Goal: Information Seeking & Learning: Learn about a topic

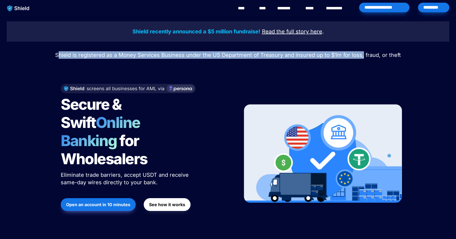
drag, startPoint x: 61, startPoint y: 56, endPoint x: 361, endPoint y: 55, distance: 299.7
click at [361, 55] on span "Shield is registered as a Money Services Business under the US Department of Tr…" at bounding box center [227, 55] width 345 height 6
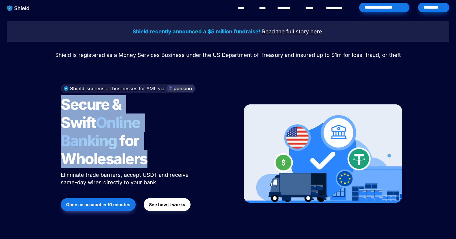
drag, startPoint x: 61, startPoint y: 105, endPoint x: 168, endPoint y: 140, distance: 113.1
click at [168, 140] on h1 "Secure & Swift Online Banking for Wholesalers" at bounding box center [128, 131] width 134 height 77
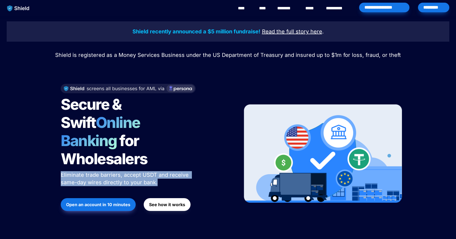
drag, startPoint x: 156, startPoint y: 166, endPoint x: 62, endPoint y: 159, distance: 93.8
click at [62, 170] on p "Eliminate trade barriers, accept USDT and receive same-day wires directly to yo…" at bounding box center [128, 178] width 134 height 17
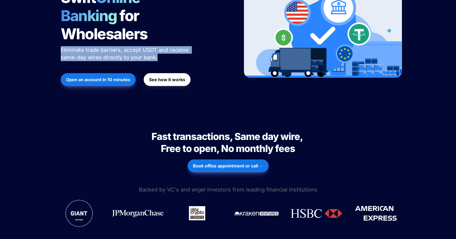
scroll to position [126, 0]
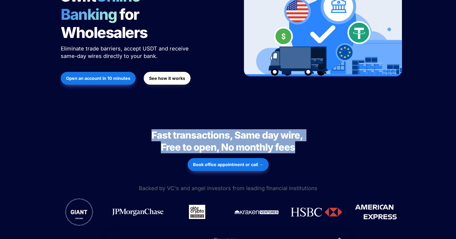
drag, startPoint x: 152, startPoint y: 118, endPoint x: 294, endPoint y: 130, distance: 142.8
click at [294, 130] on span "Fast transactions, Same day wire, Free to open, No monthly fees" at bounding box center [227, 141] width 153 height 24
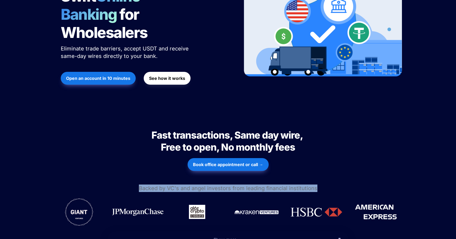
drag, startPoint x: 318, startPoint y: 171, endPoint x: 135, endPoint y: 171, distance: 183.2
click at [135, 184] on p "Backed by VC's and angel investors from leading financial institutions" at bounding box center [228, 189] width 456 height 10
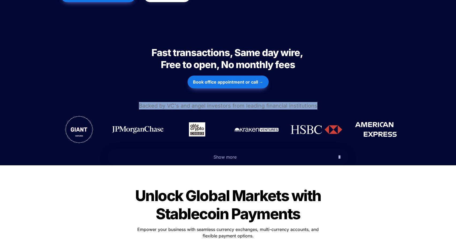
scroll to position [214, 0]
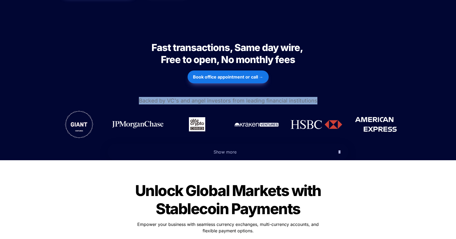
click at [227, 149] on span "Show more" at bounding box center [224, 151] width 23 height 5
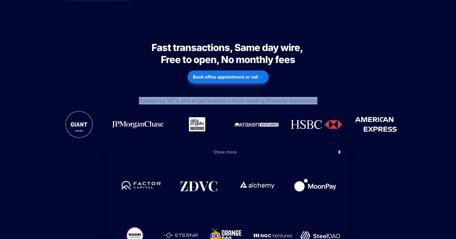
click at [227, 149] on span "Show more" at bounding box center [224, 151] width 23 height 5
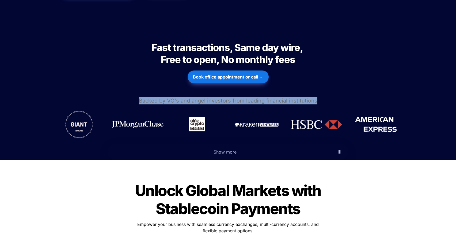
scroll to position [299, 0]
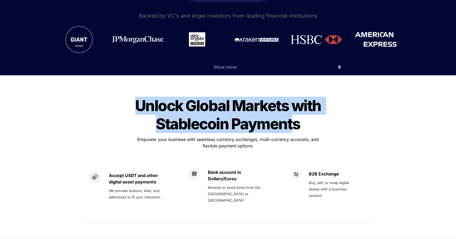
drag, startPoint x: 139, startPoint y: 83, endPoint x: 295, endPoint y: 113, distance: 158.6
click at [295, 113] on span "Unlock Global Markets with Stablecoin Payments" at bounding box center [229, 115] width 189 height 36
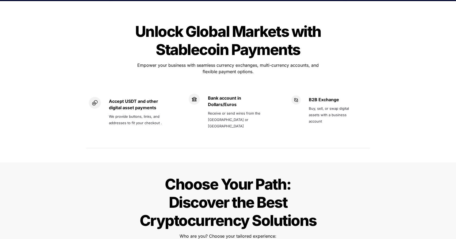
scroll to position [379, 0]
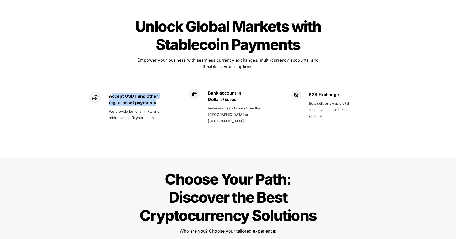
drag, startPoint x: 157, startPoint y: 86, endPoint x: 111, endPoint y: 76, distance: 46.8
click at [111, 92] on p "Accept USDT and other digital asset payments" at bounding box center [140, 99] width 63 height 15
click at [111, 94] on strong "Accept USDT and other digital asset payments" at bounding box center [134, 100] width 50 height 12
drag, startPoint x: 107, startPoint y: 76, endPoint x: 147, endPoint y: 88, distance: 41.5
click at [130, 92] on div "Accept USDT and other digital asset payments We provide buttons, links, and add…" at bounding box center [131, 107] width 84 height 30
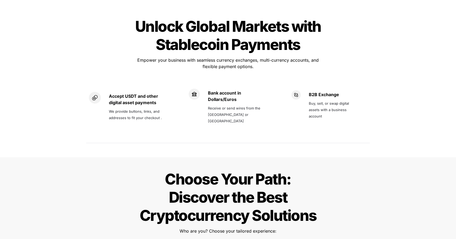
click at [147, 92] on p "Accept USDT and other digital asset payments" at bounding box center [140, 99] width 63 height 15
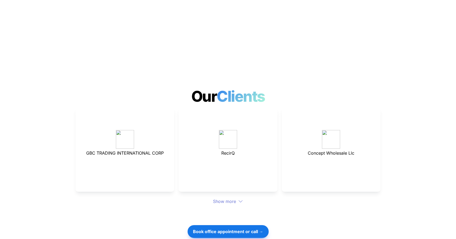
scroll to position [1415, 0]
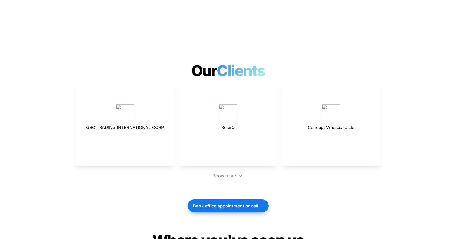
drag, startPoint x: 155, startPoint y: 126, endPoint x: 102, endPoint y: 127, distance: 52.9
click at [102, 127] on div "GBC TRADING INTERNATIONAL CORP" at bounding box center [124, 124] width 99 height 84
click at [229, 173] on div "Show more" at bounding box center [227, 176] width 305 height 6
click at [242, 174] on icon at bounding box center [240, 176] width 5 height 5
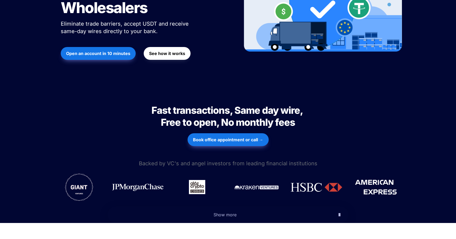
scroll to position [0, 0]
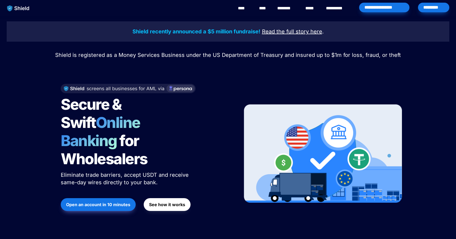
click at [244, 8] on link "****" at bounding box center [244, 8] width 12 height 6
click at [260, 6] on link "****" at bounding box center [263, 8] width 9 height 6
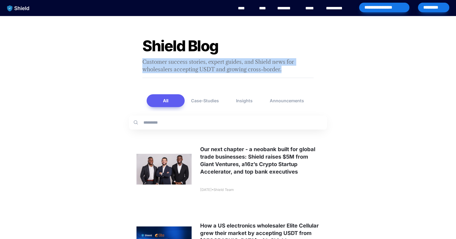
drag, startPoint x: 143, startPoint y: 63, endPoint x: 295, endPoint y: 68, distance: 151.4
click at [295, 68] on p "Customer success stories, expert guides, and Shield news for wholesalers accept…" at bounding box center [227, 65] width 187 height 17
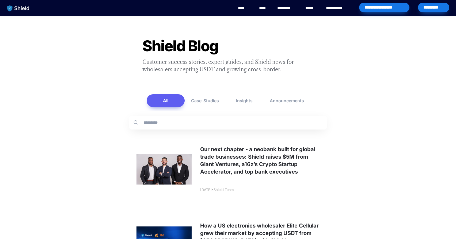
click at [288, 10] on link "********" at bounding box center [286, 8] width 19 height 6
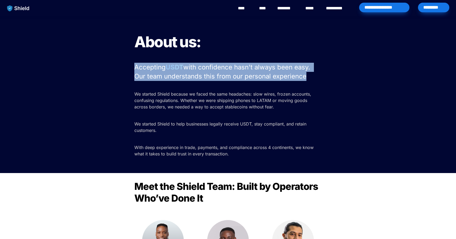
drag, startPoint x: 136, startPoint y: 67, endPoint x: 304, endPoint y: 82, distance: 168.8
click at [304, 82] on div "About us: Accepting USDT with confidence hasn't always been easy. Our team unde…" at bounding box center [228, 94] width 456 height 157
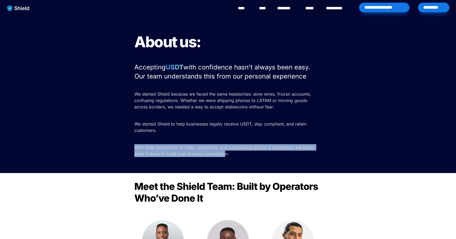
drag, startPoint x: 225, startPoint y: 155, endPoint x: 129, endPoint y: 150, distance: 96.4
click at [129, 150] on div "About us: Accepting USDT with confidence hasn't always been easy. Our team unde…" at bounding box center [228, 94] width 456 height 157
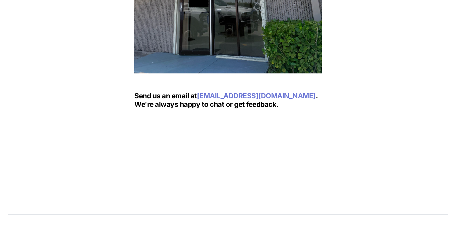
scroll to position [852, 0]
